Goal: Information Seeking & Learning: Learn about a topic

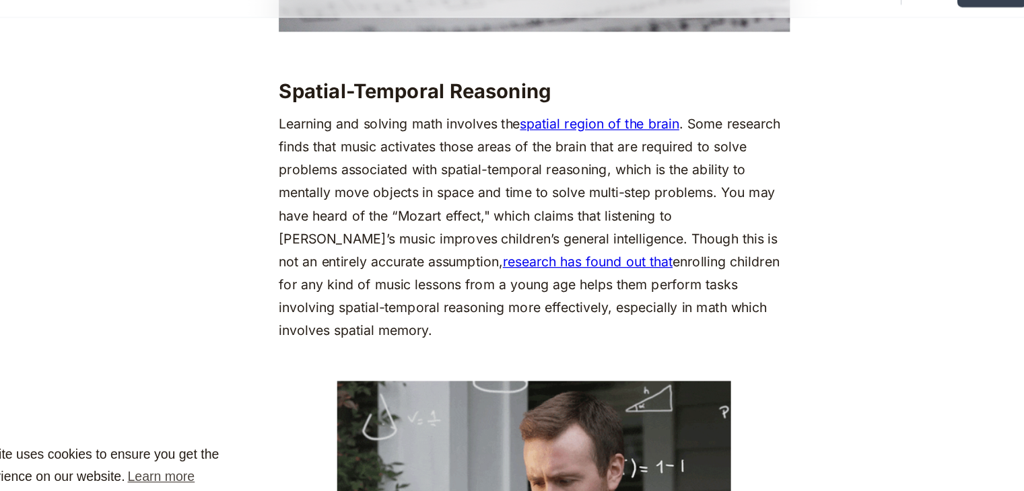
scroll to position [2533, 0]
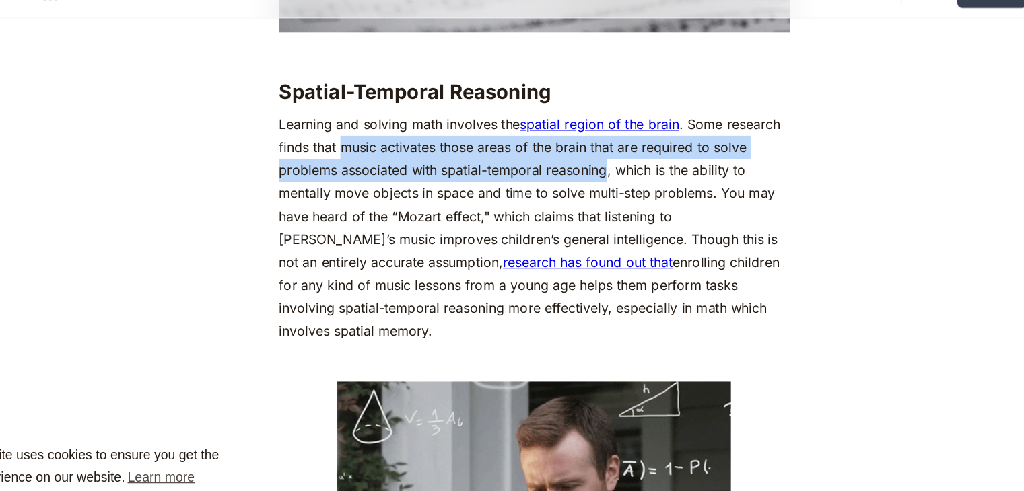
drag, startPoint x: 353, startPoint y: 130, endPoint x: 571, endPoint y: 145, distance: 218.0
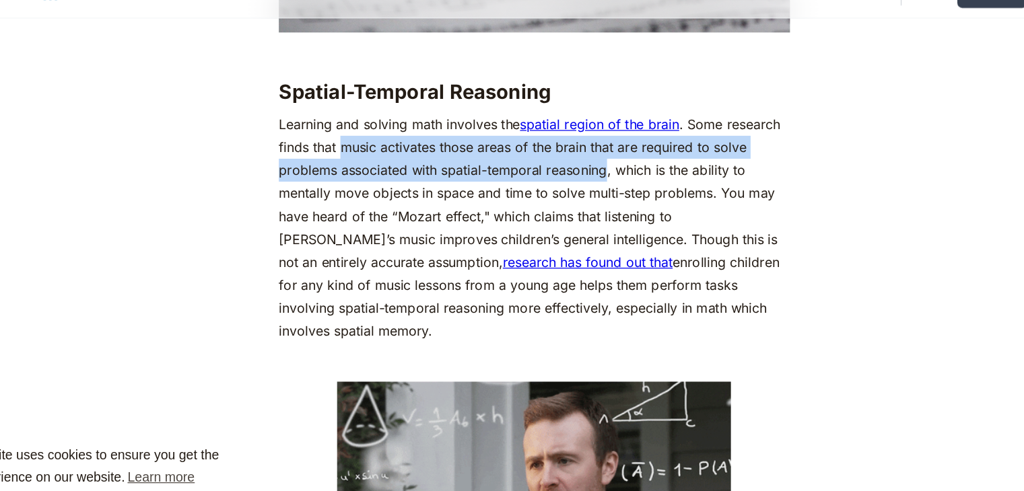
click at [571, 145] on p "Learning and solving math involves the spatial region of the brain . Some resea…" at bounding box center [511, 215] width 419 height 189
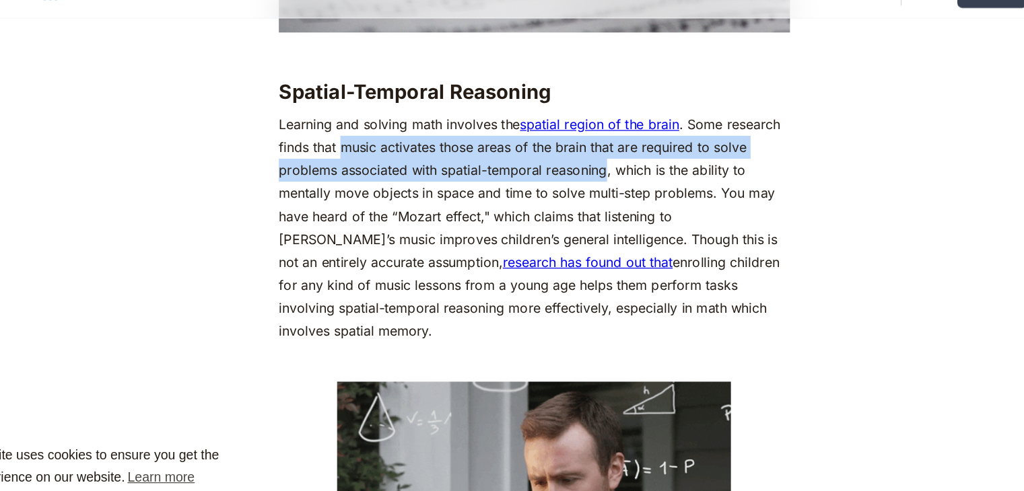
copy p "music activates those areas of the brain that are required to solve problems as…"
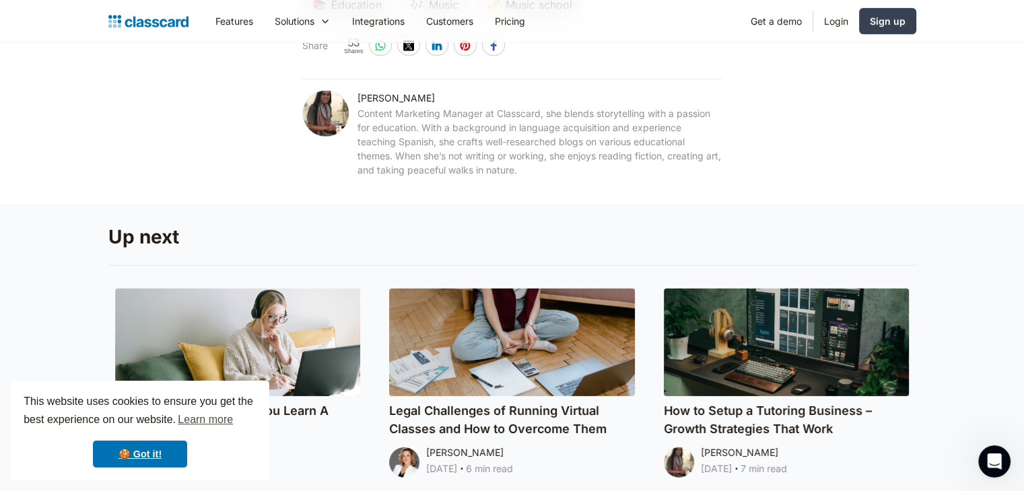
scroll to position [4192, 0]
